Goal: Check status: Check status

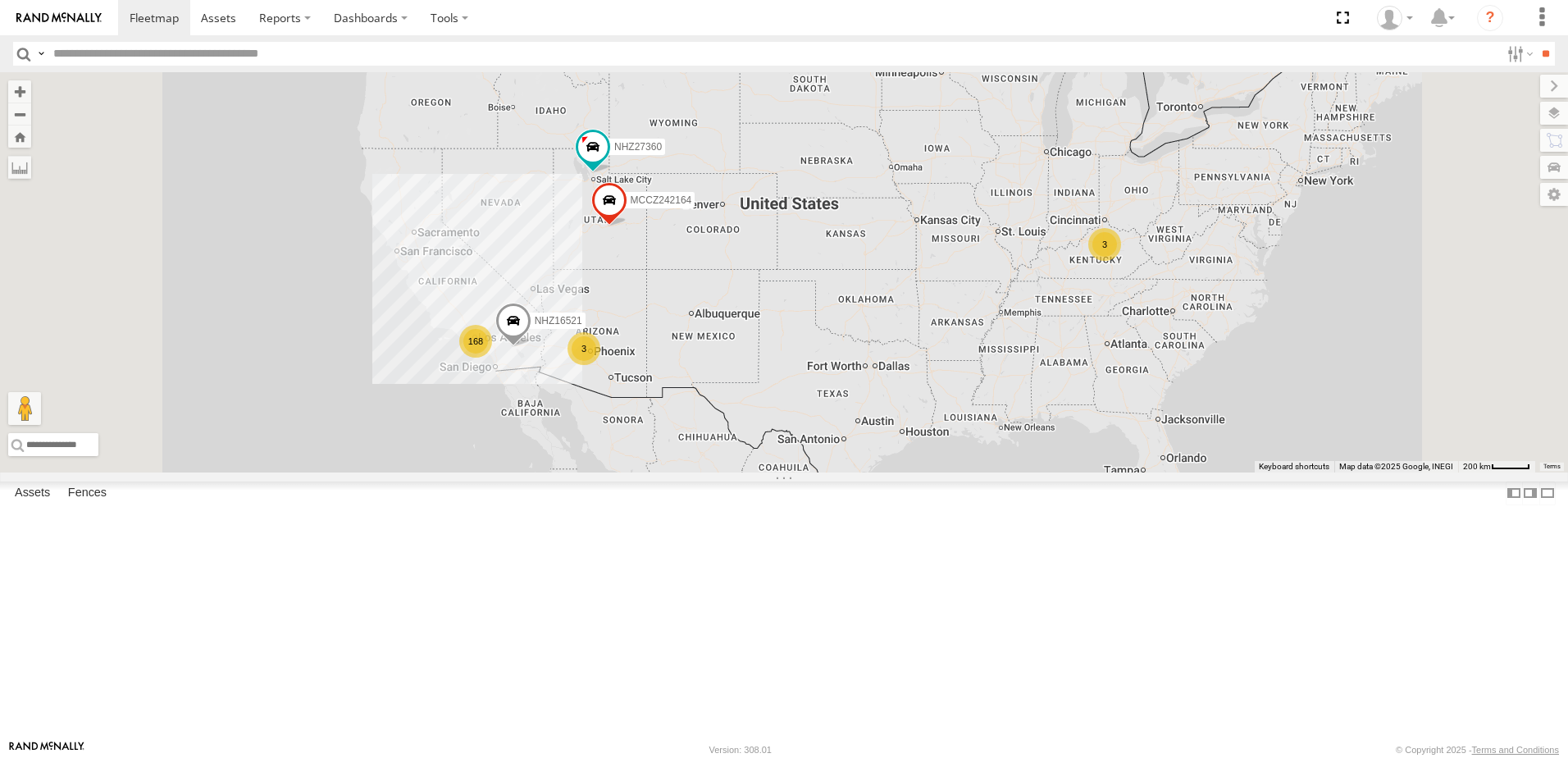
click at [197, 56] on input "text" at bounding box center [773, 54] width 1454 height 24
type input "********"
click at [1536, 42] on input "**" at bounding box center [1546, 54] width 19 height 24
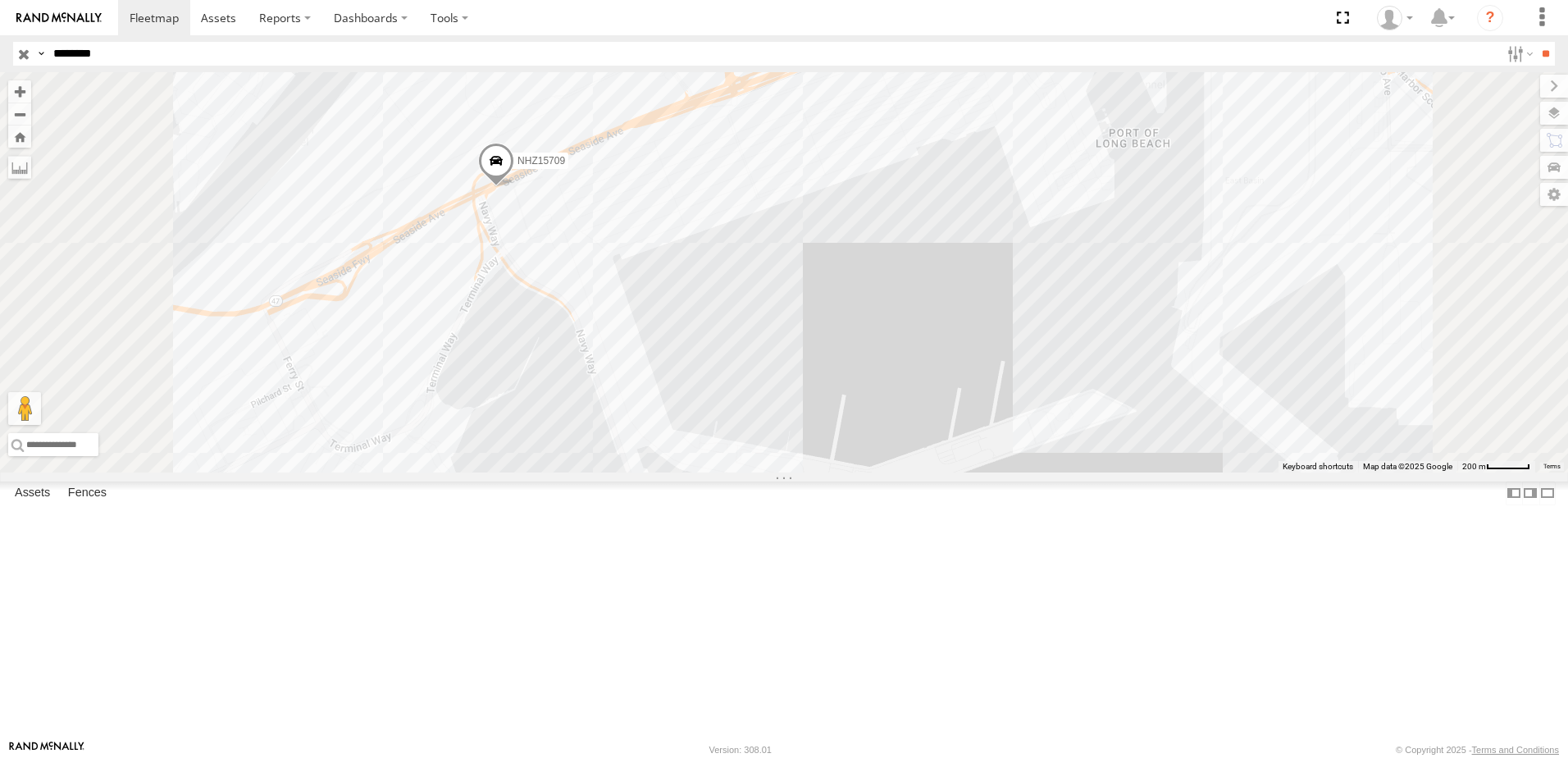
drag, startPoint x: 636, startPoint y: 306, endPoint x: 667, endPoint y: 499, distance: 195.5
click at [667, 472] on div "NHZ15709" at bounding box center [784, 272] width 1568 height 400
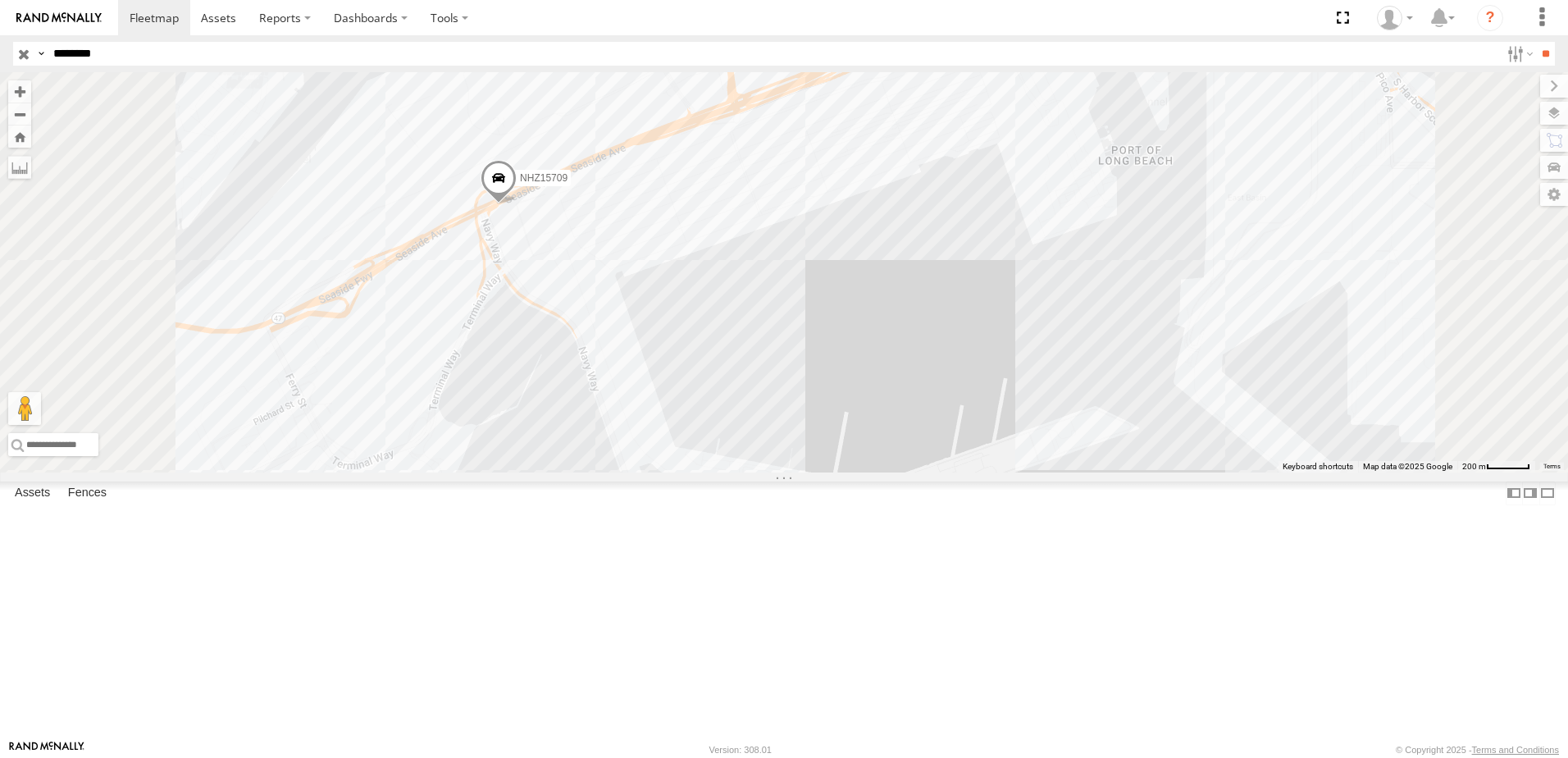
click at [0, 0] on span at bounding box center [0, 0] width 0 height 0
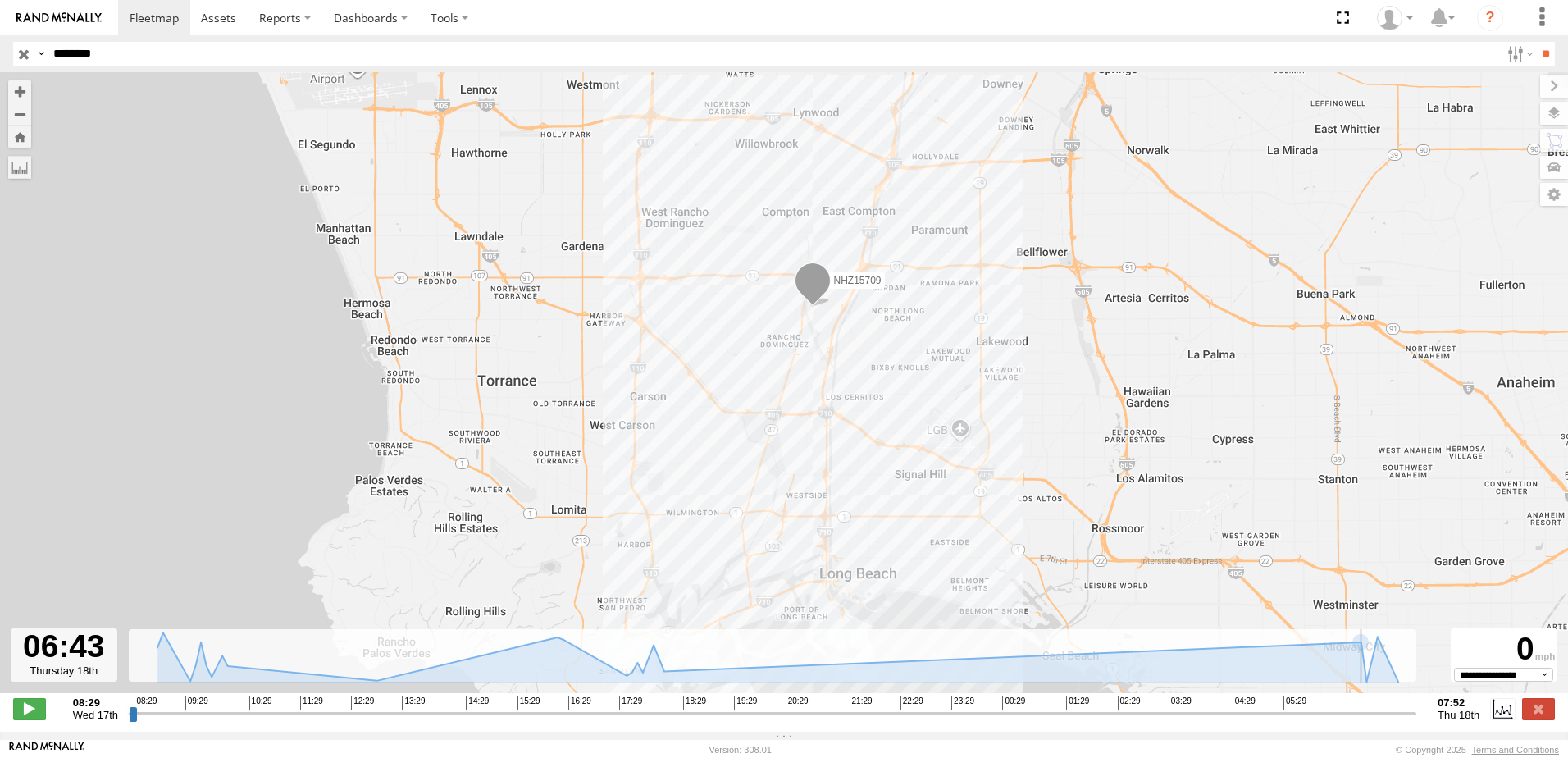
click at [1348, 719] on input "range" at bounding box center [773, 713] width 1288 height 15
drag, startPoint x: 1348, startPoint y: 719, endPoint x: 1402, endPoint y: 715, distance: 54.1
click at [1402, 715] on input "range" at bounding box center [773, 713] width 1288 height 15
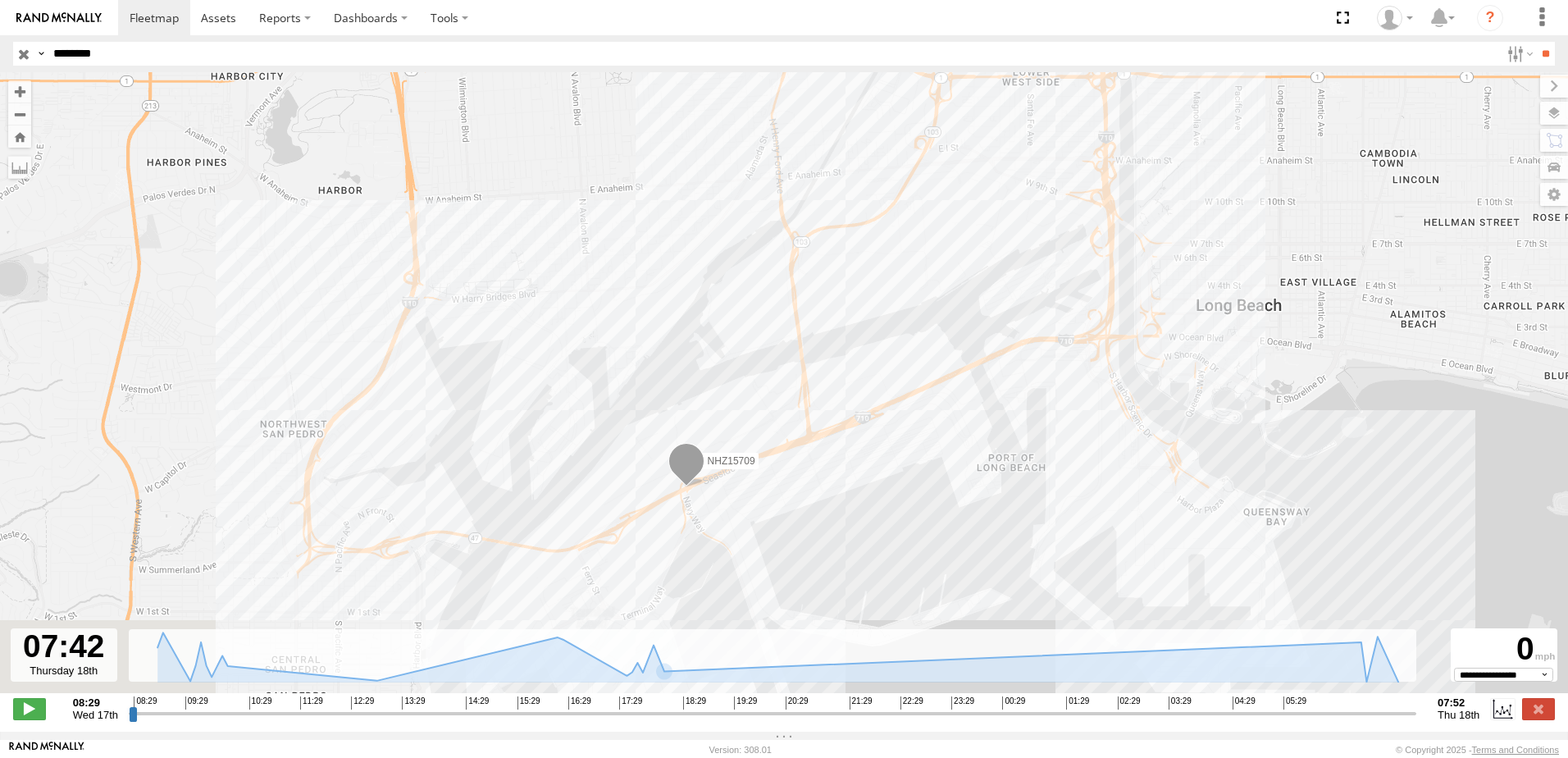
drag, startPoint x: 715, startPoint y: 555, endPoint x: 685, endPoint y: 343, distance: 214.1
click at [692, 356] on div "NHZ15709" at bounding box center [784, 391] width 1568 height 638
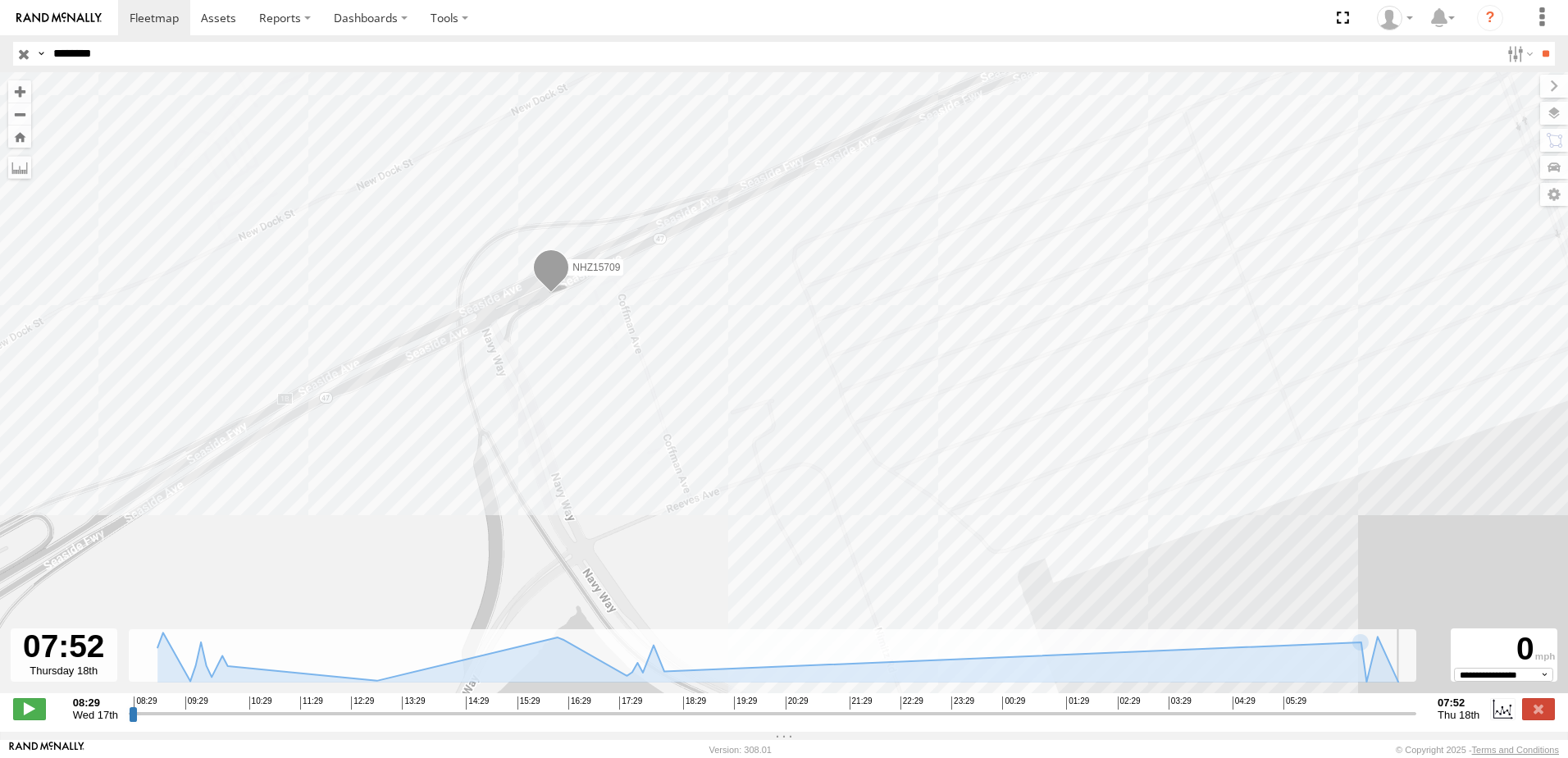
drag, startPoint x: 1401, startPoint y: 717, endPoint x: 1412, endPoint y: 717, distance: 11.0
type input "**********"
click at [1412, 717] on input "range" at bounding box center [773, 713] width 1288 height 15
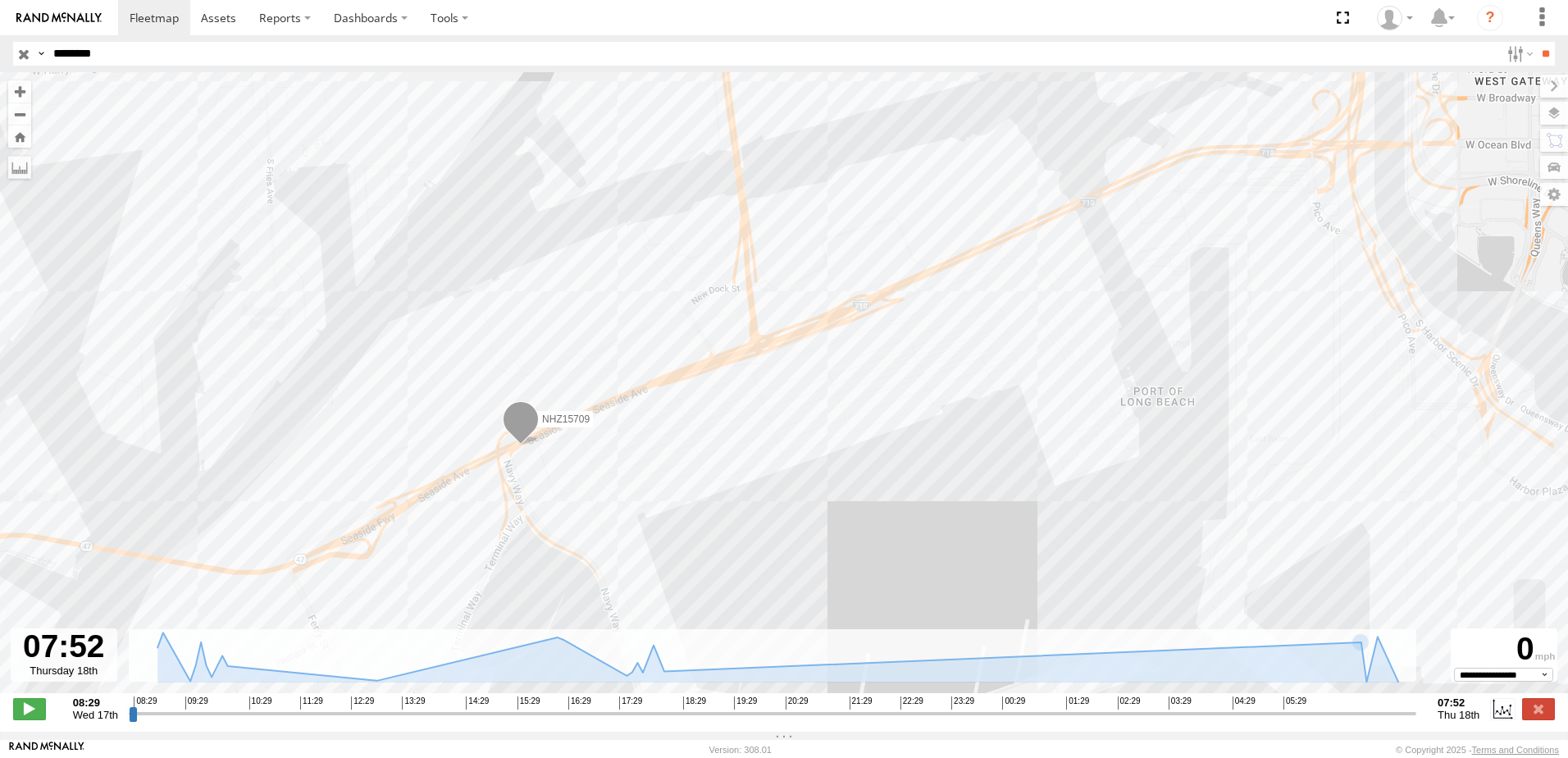
drag, startPoint x: 1154, startPoint y: 482, endPoint x: 768, endPoint y: 415, distance: 391.8
click at [768, 415] on div "NHZ15709" at bounding box center [784, 391] width 1568 height 638
